Goal: Find specific page/section: Find specific page/section

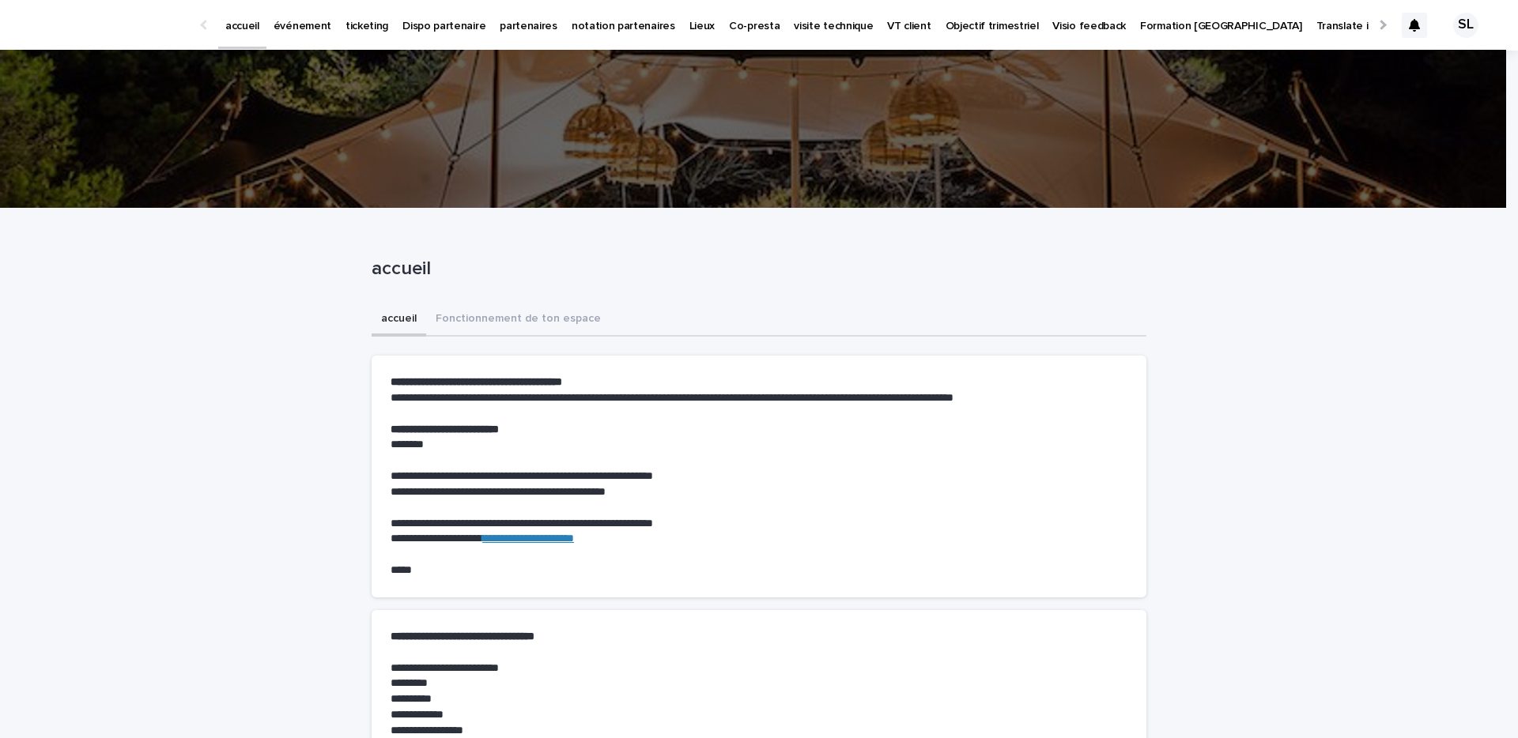
click at [290, 28] on p "événement" at bounding box center [303, 16] width 58 height 33
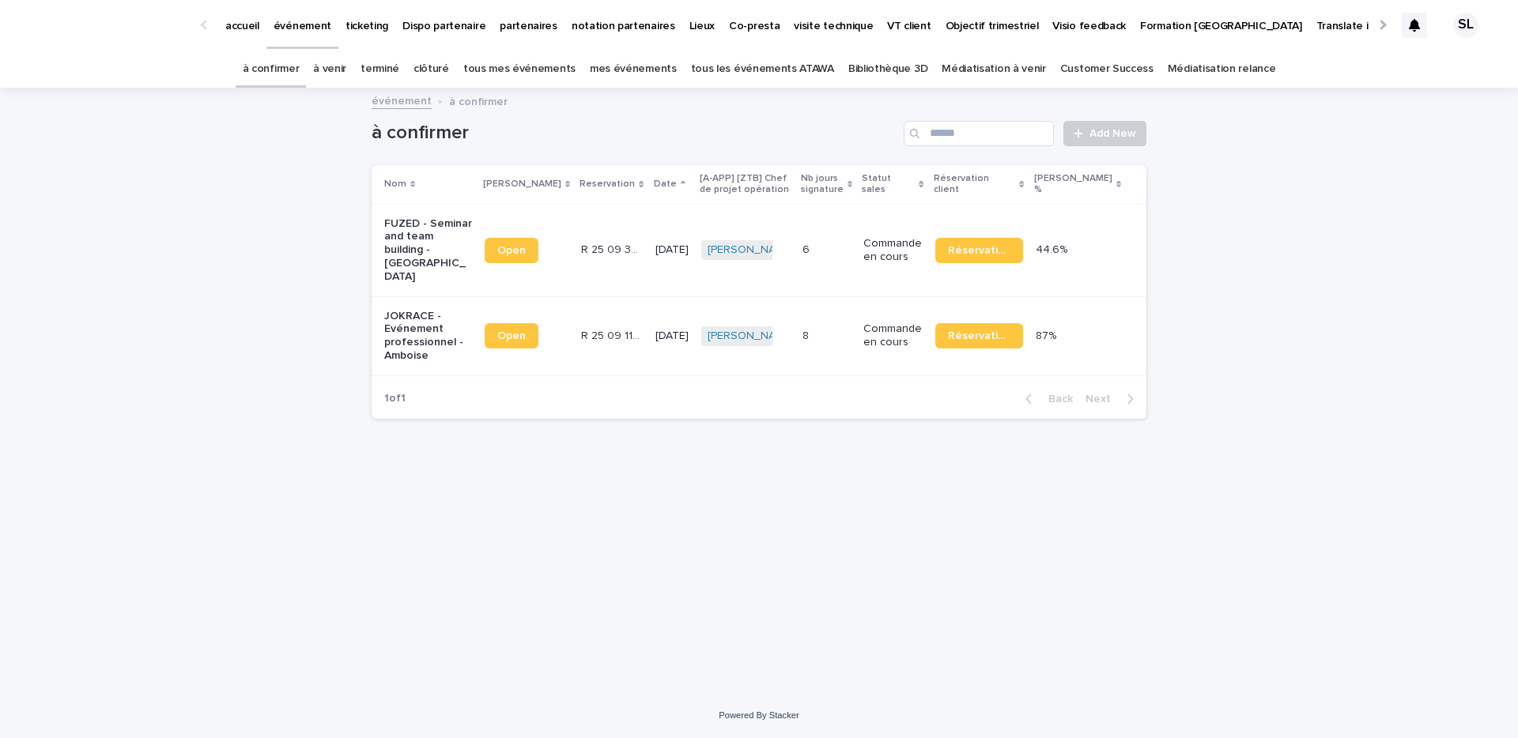
click at [395, 243] on p "FUZED - Seminar and team building - [GEOGRAPHIC_DATA]" at bounding box center [428, 250] width 88 height 66
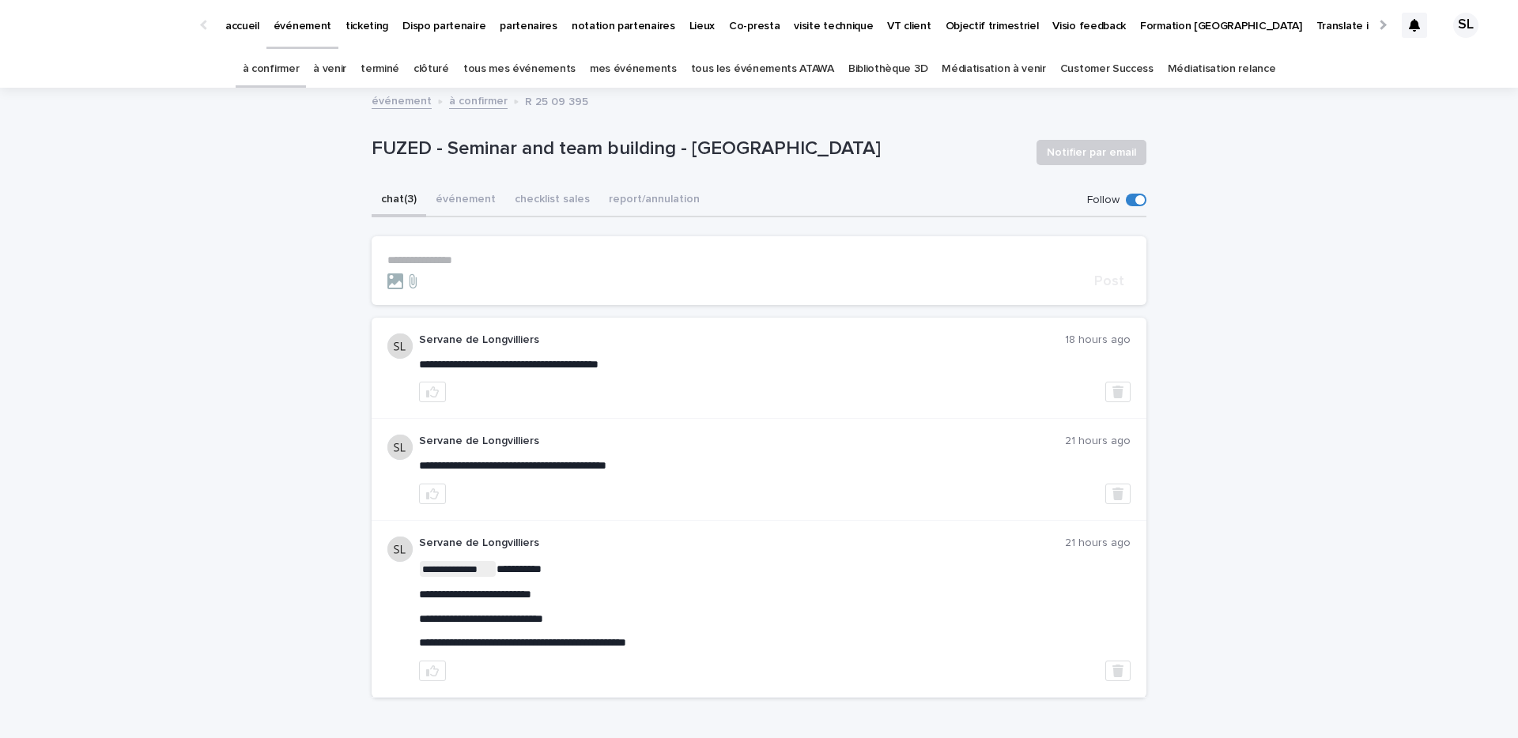
click at [245, 35] on link "accueil" at bounding box center [242, 24] width 48 height 49
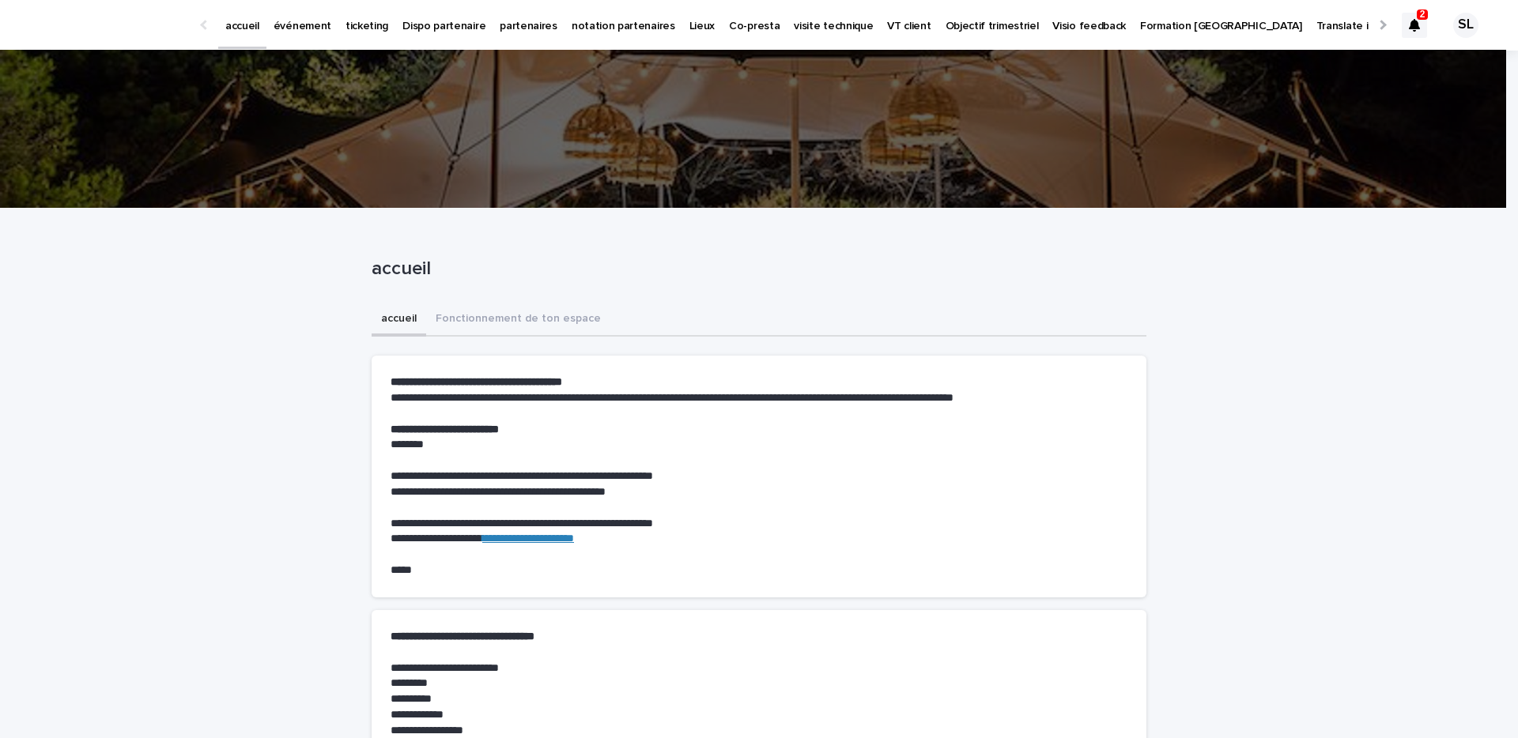
click at [1409, 28] on icon at bounding box center [1414, 25] width 11 height 13
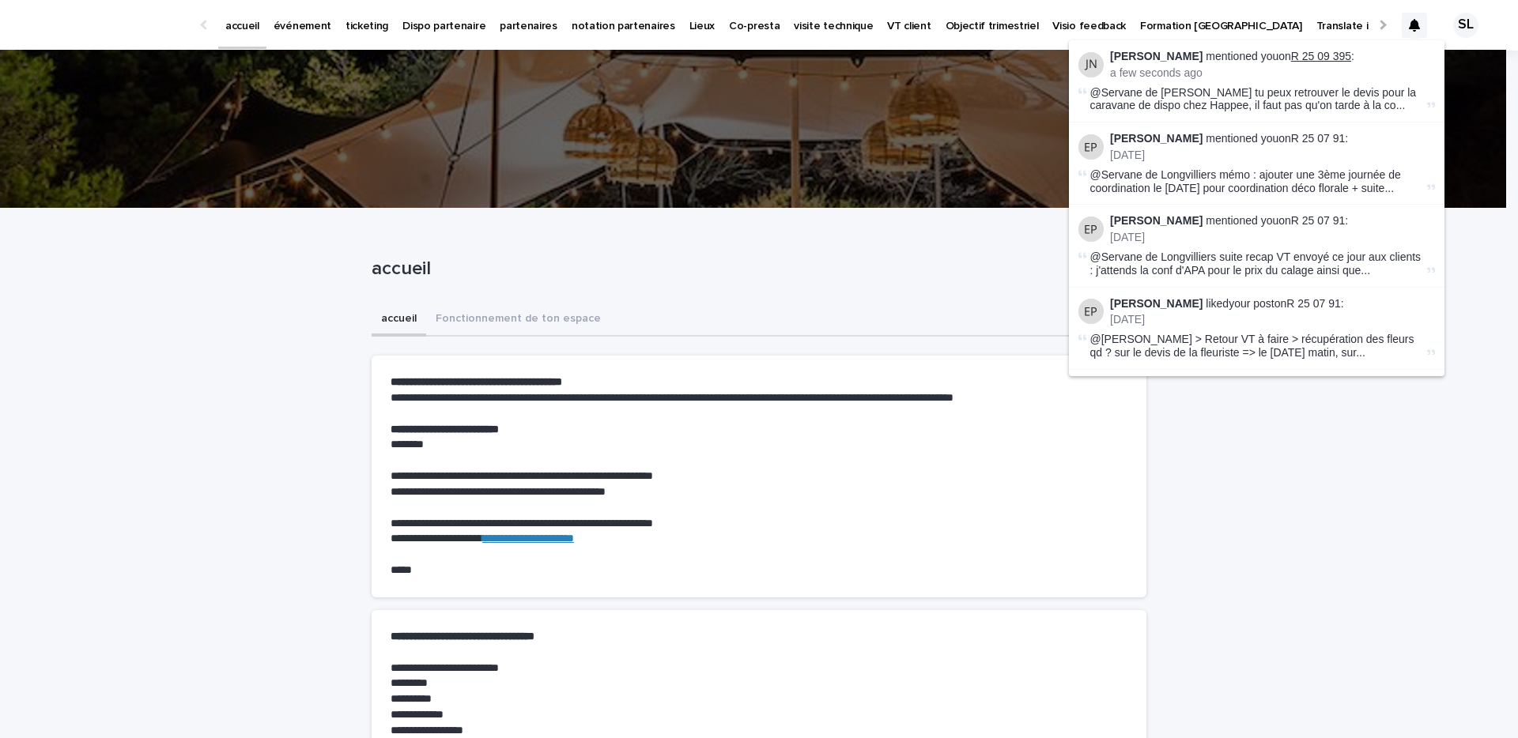
click at [1304, 53] on link "R 25 09 395" at bounding box center [1321, 56] width 60 height 13
